Goal: Transaction & Acquisition: Purchase product/service

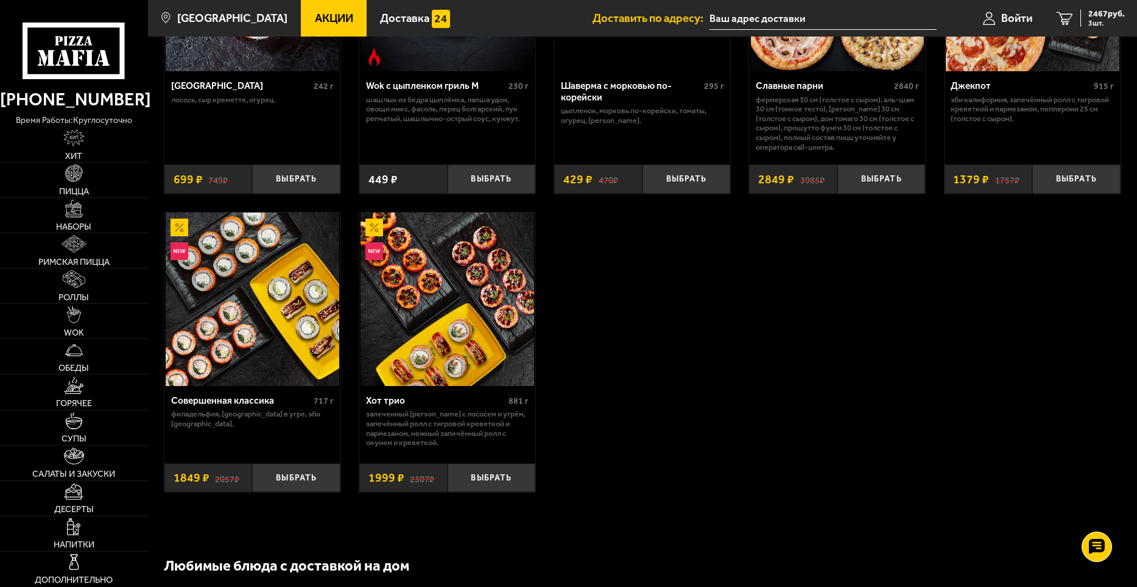
scroll to position [853, 0]
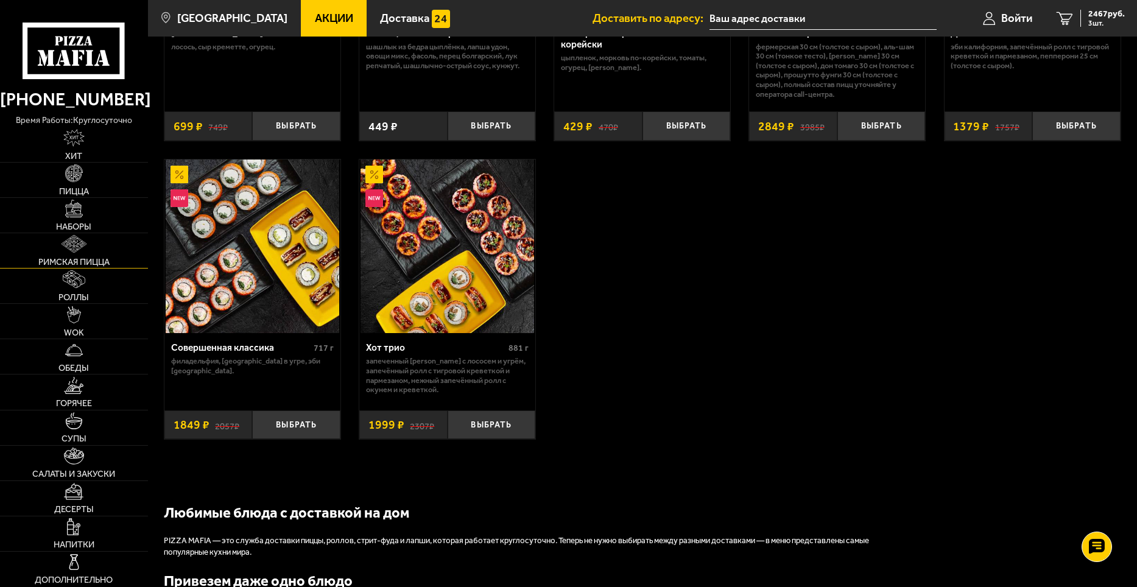
click at [56, 252] on link "Римская пицца" at bounding box center [74, 250] width 148 height 35
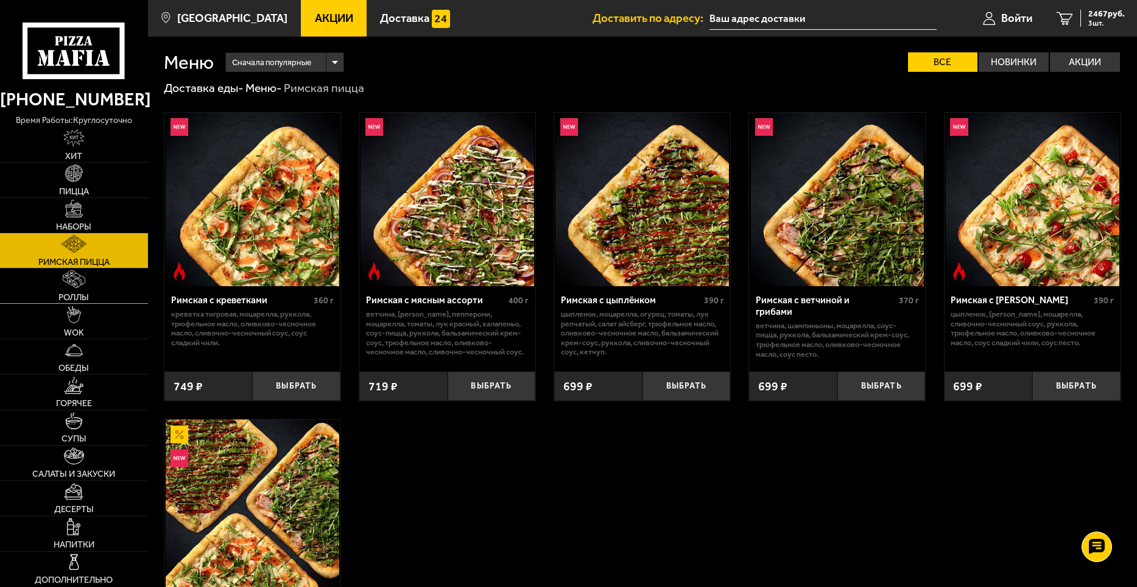
click at [65, 295] on span "Роллы" at bounding box center [73, 297] width 30 height 9
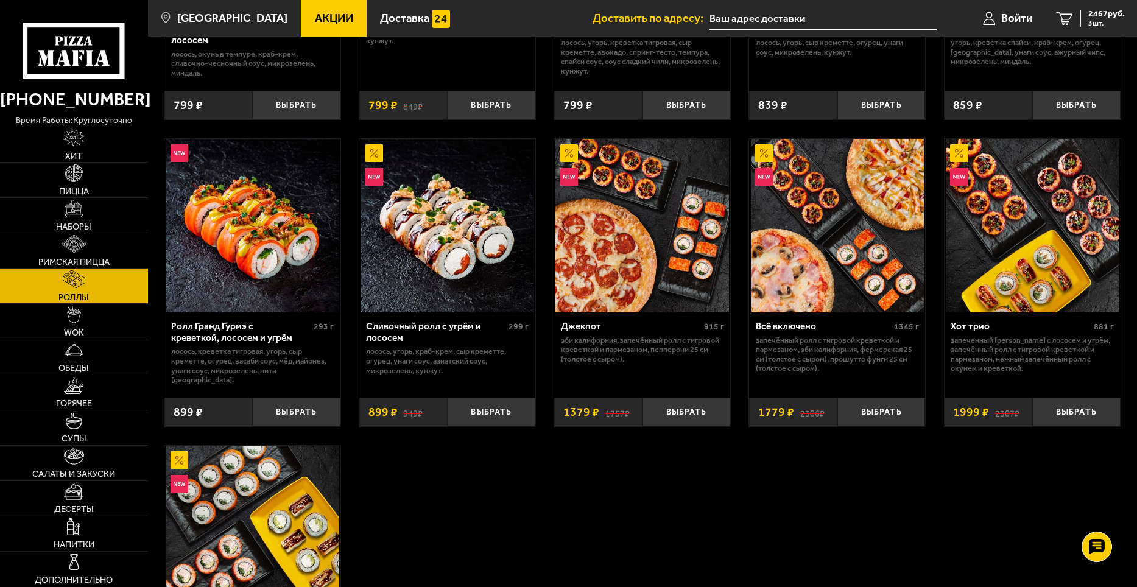
scroll to position [609, 0]
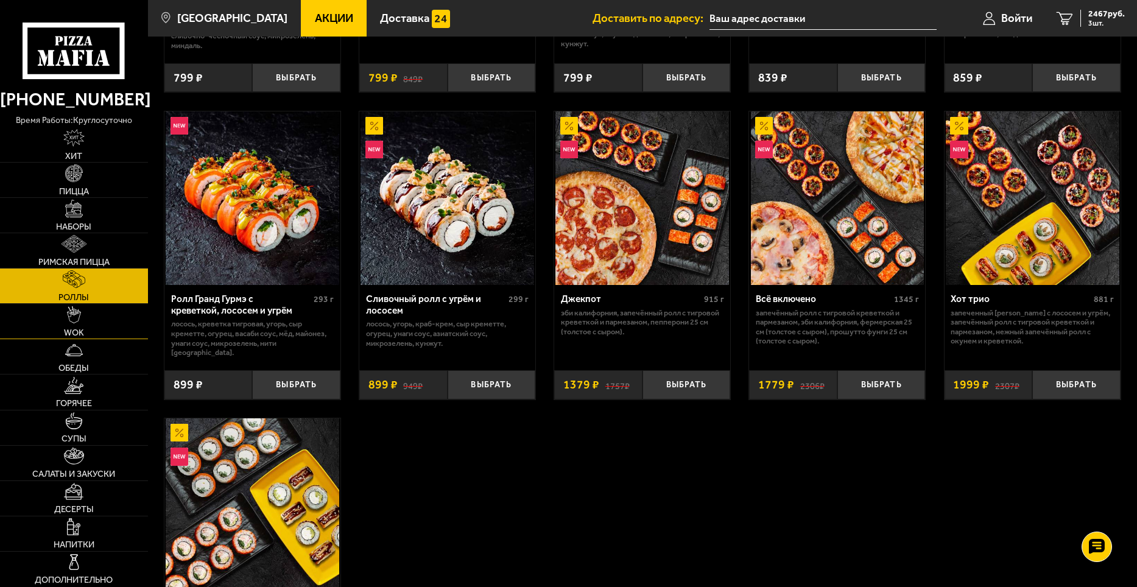
click at [63, 330] on link "WOK" at bounding box center [74, 321] width 148 height 35
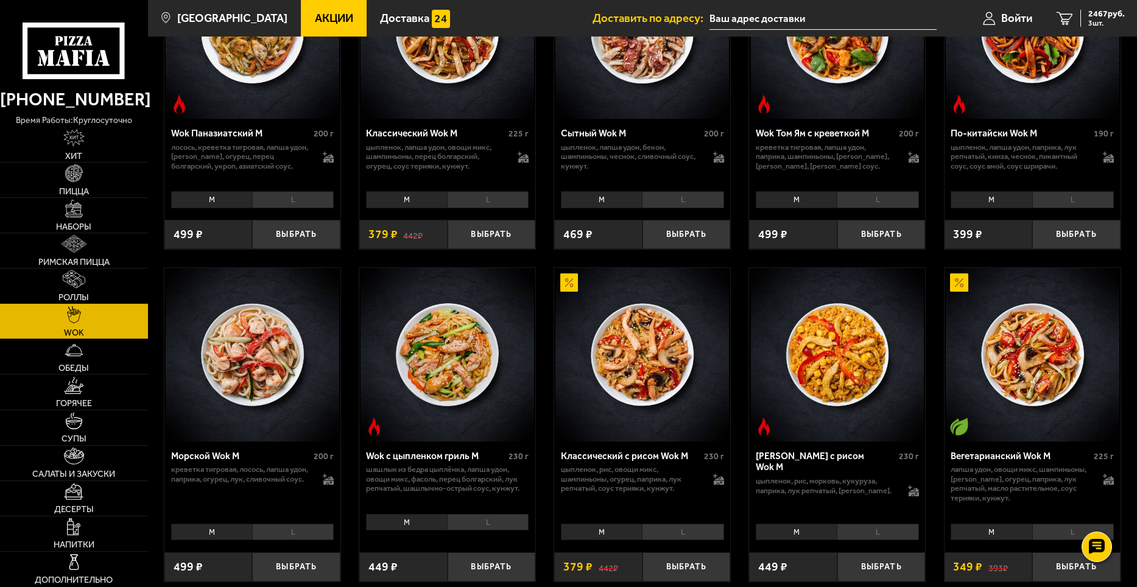
scroll to position [731, 0]
